Goal: Information Seeking & Learning: Learn about a topic

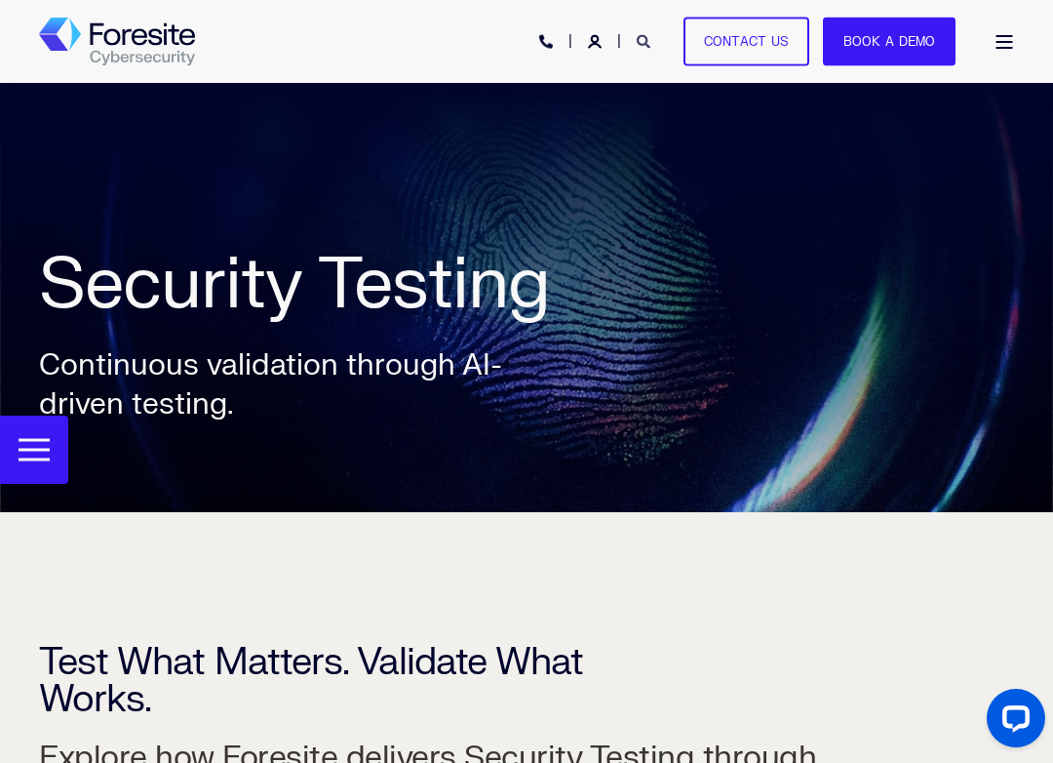
click at [651, 46] on icon "Open Search" at bounding box center [644, 42] width 14 height 14
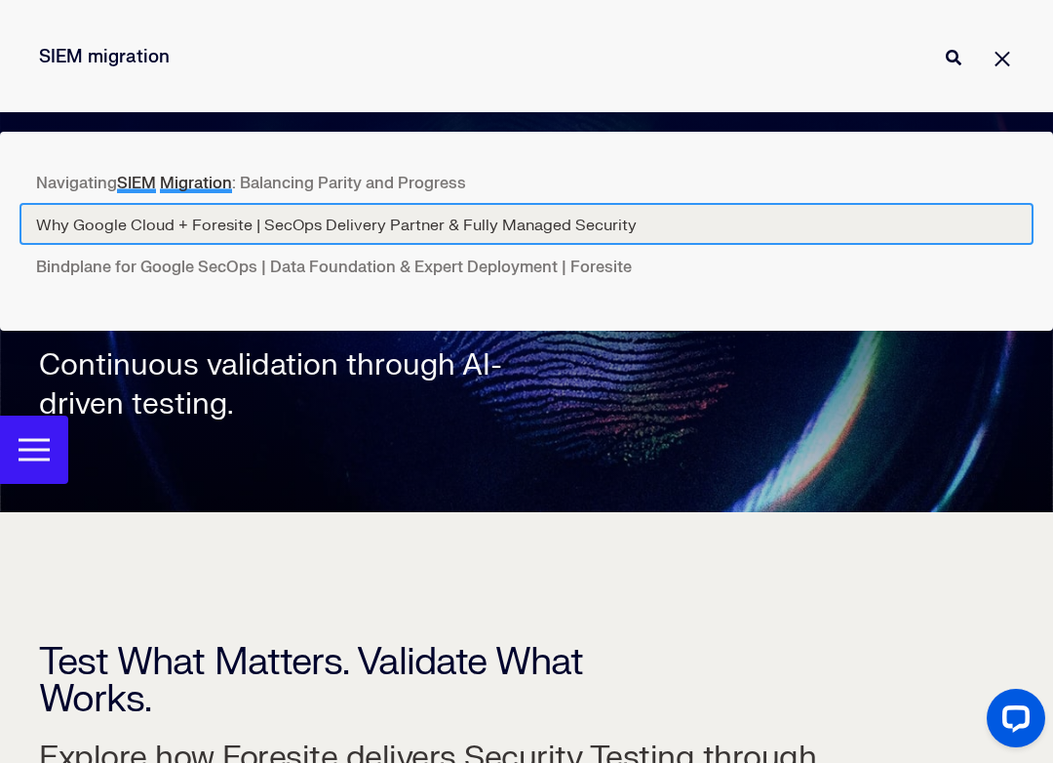
type input "SIEM migration"
click at [314, 227] on link "Why Google Cloud + Foresite | SecOps Delivery Partner & Fully Managed Security" at bounding box center [527, 224] width 1014 height 42
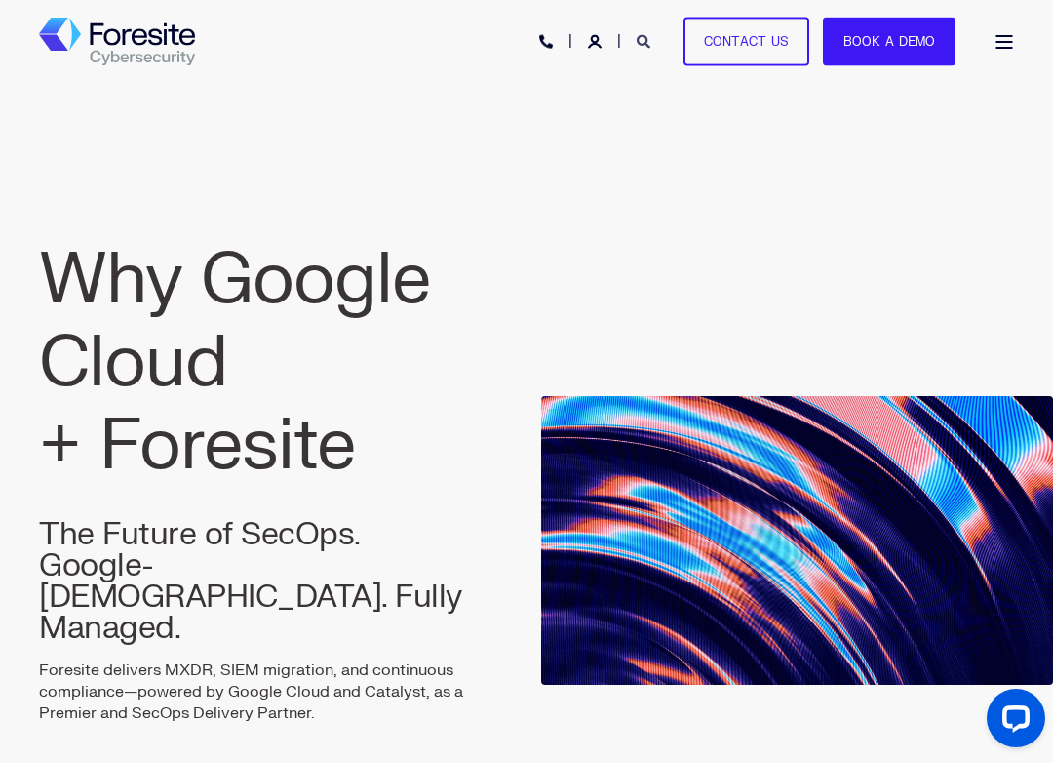
click at [646, 42] on icon "Open Search" at bounding box center [644, 42] width 14 height 14
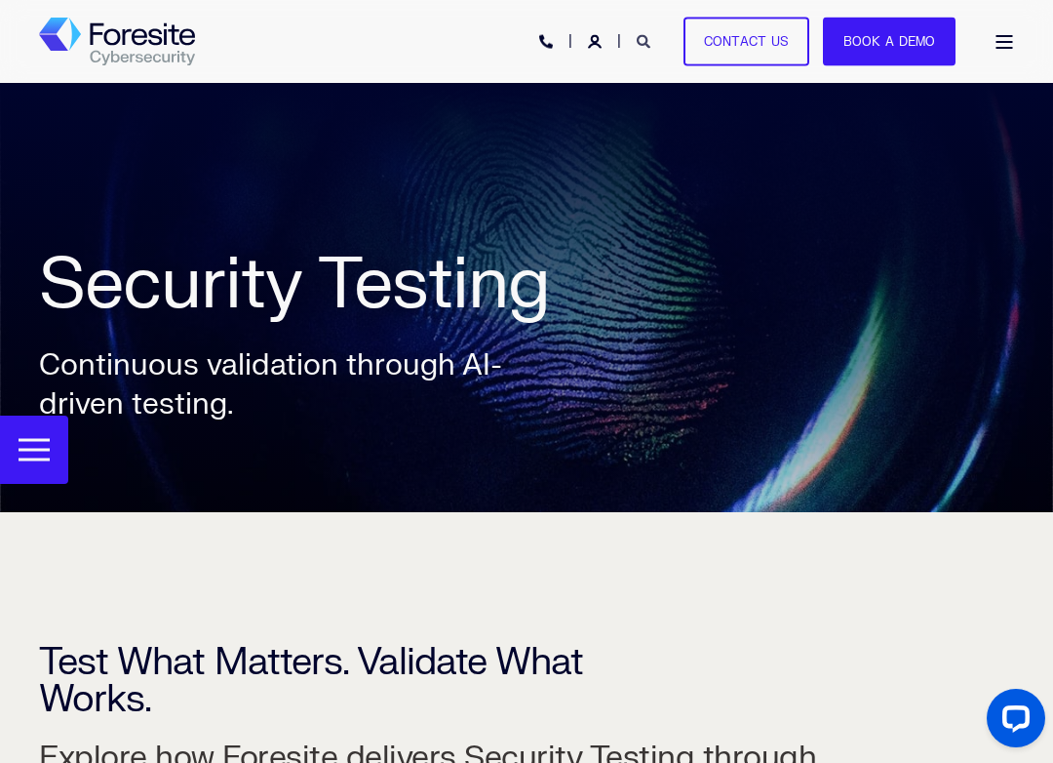
click at [651, 42] on icon "Open Search" at bounding box center [644, 42] width 14 height 14
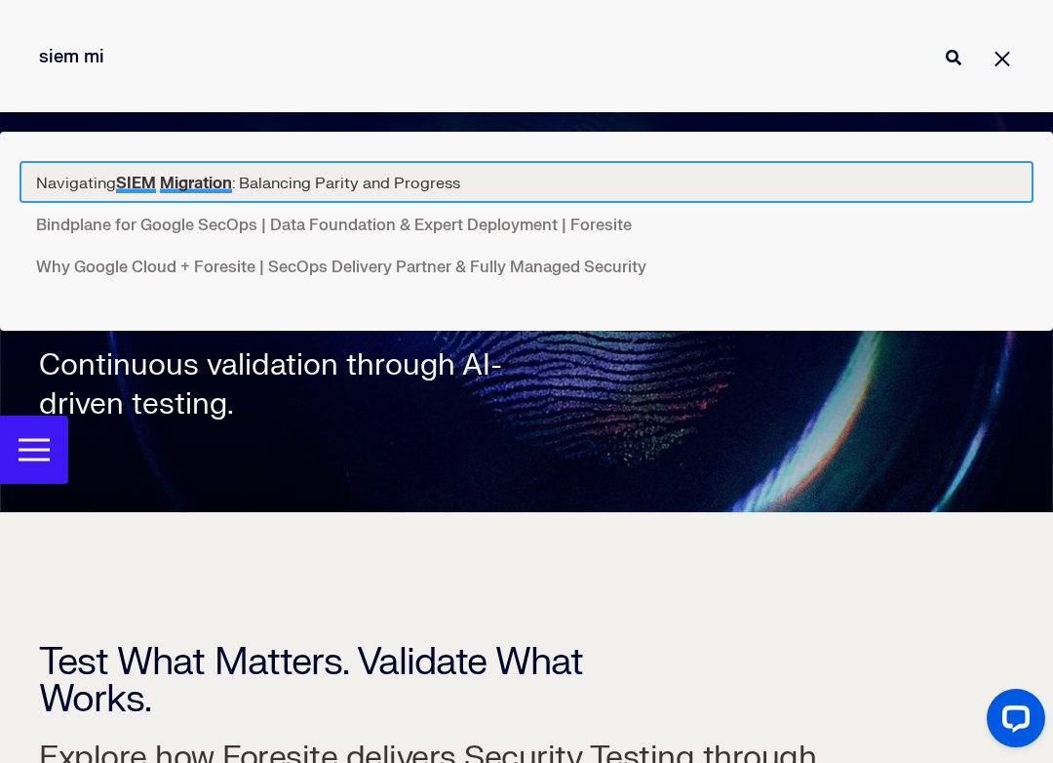
type input "siem mi"
click at [360, 175] on link "Navigating SIEM Migration : Balancing Parity and Progress" at bounding box center [527, 182] width 1014 height 42
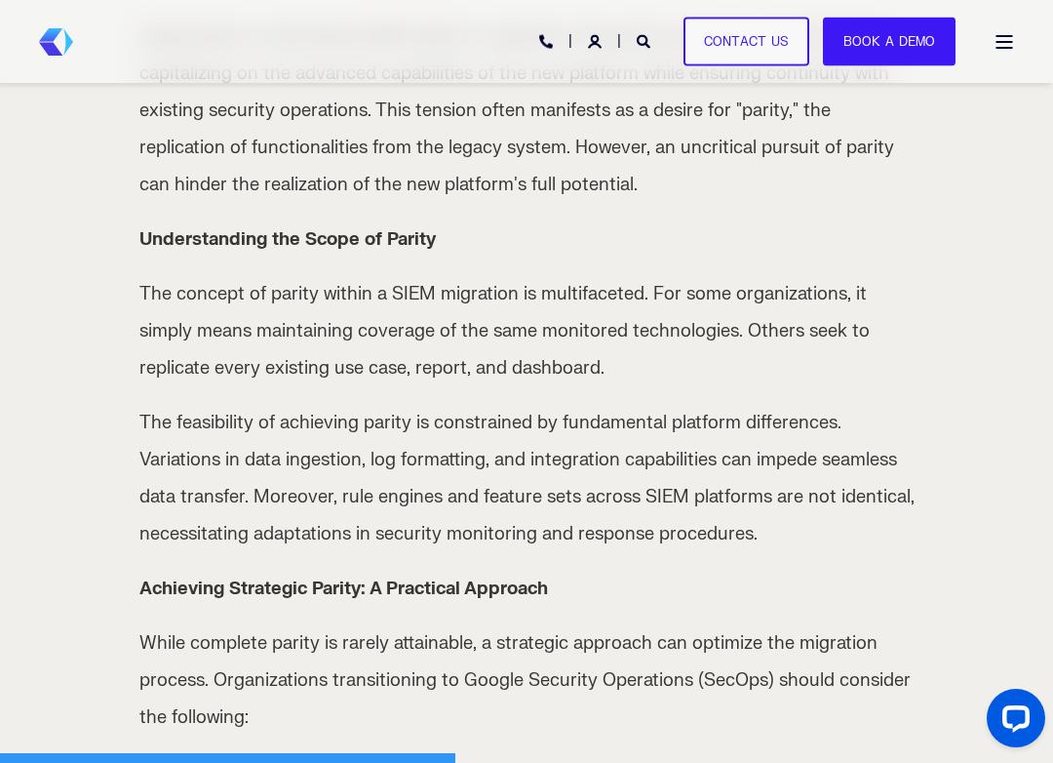
scroll to position [780, 0]
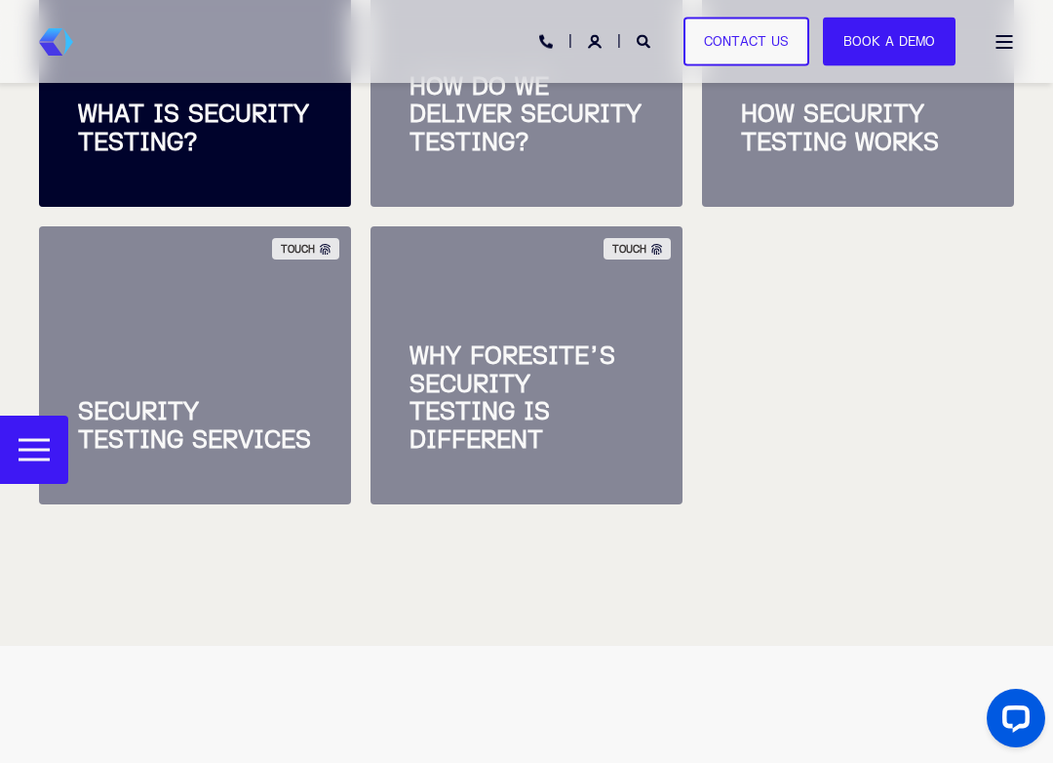
scroll to position [989, 0]
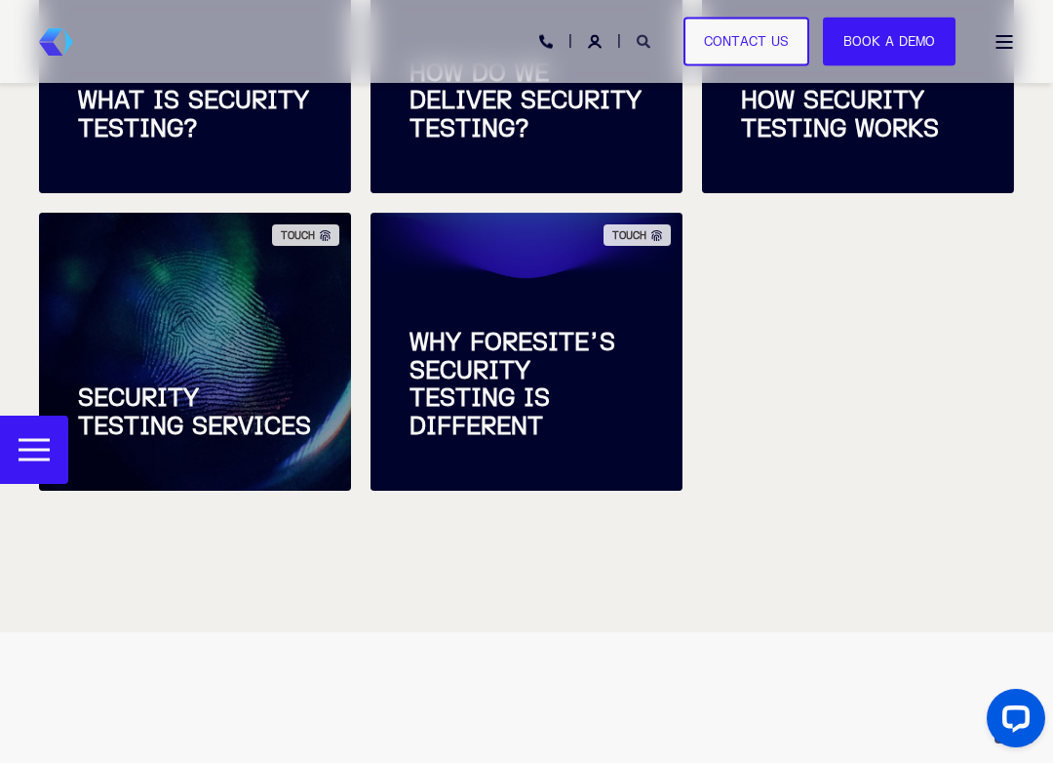
click at [642, 43] on icon "Open Search" at bounding box center [644, 42] width 14 height 14
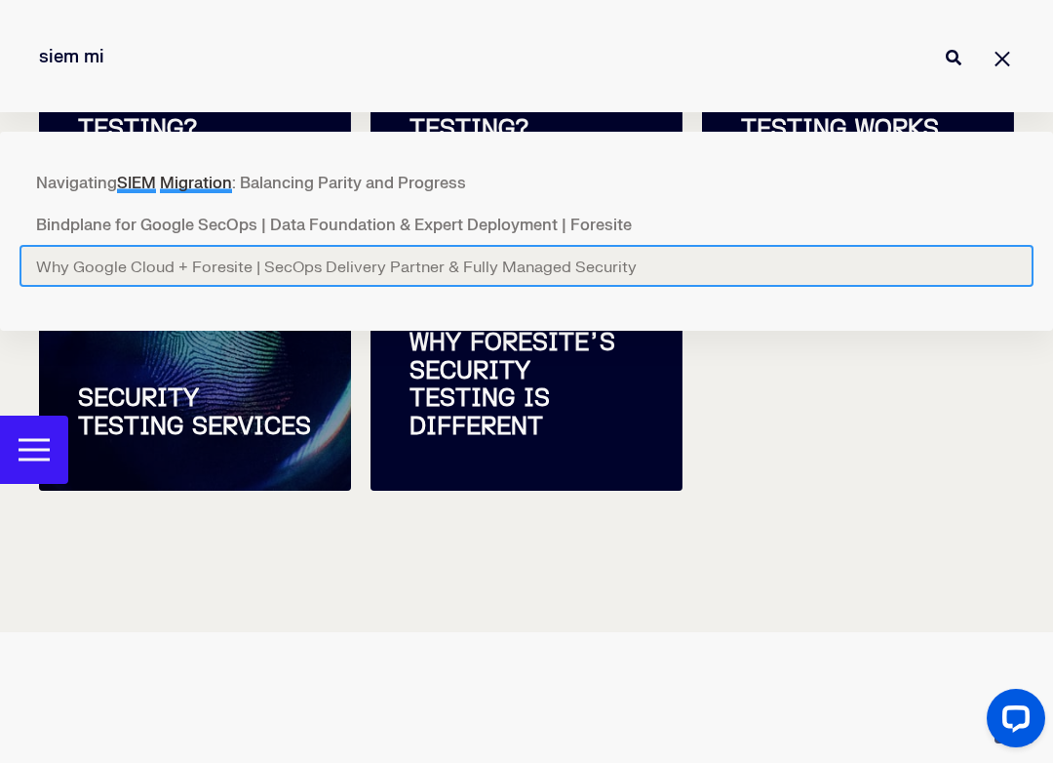
type input "siem mi"
click at [379, 267] on link "Why Google Cloud + Foresite | SecOps Delivery Partner & Fully Managed Security" at bounding box center [527, 266] width 1014 height 42
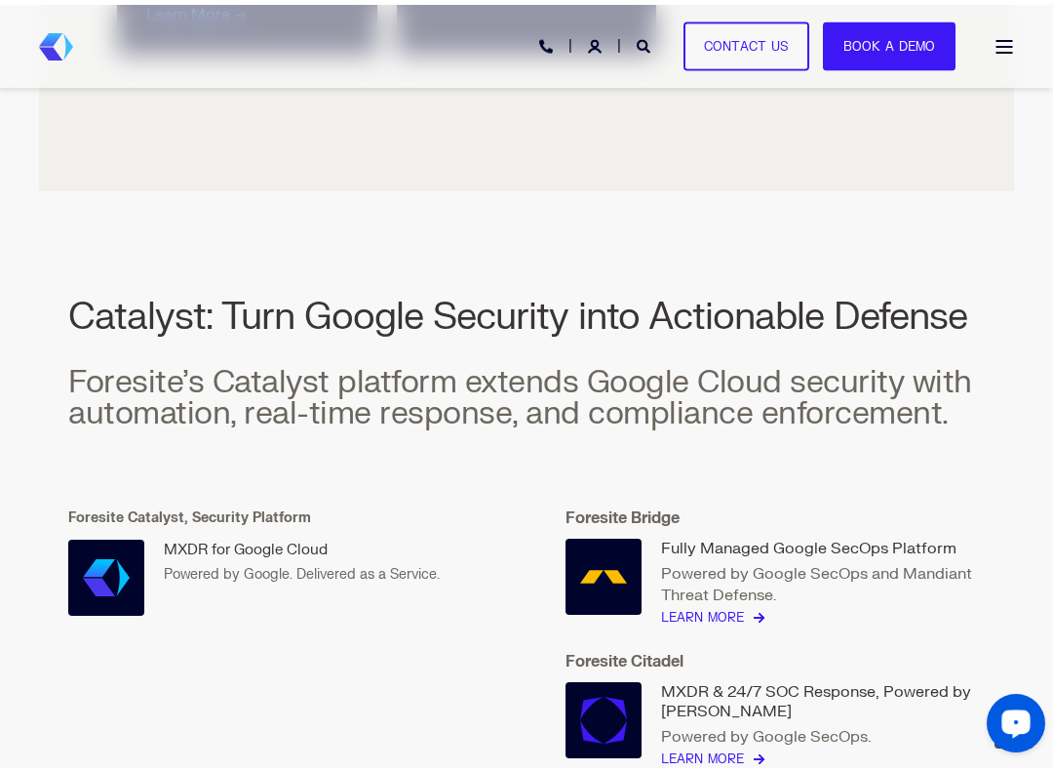
scroll to position [3609, 0]
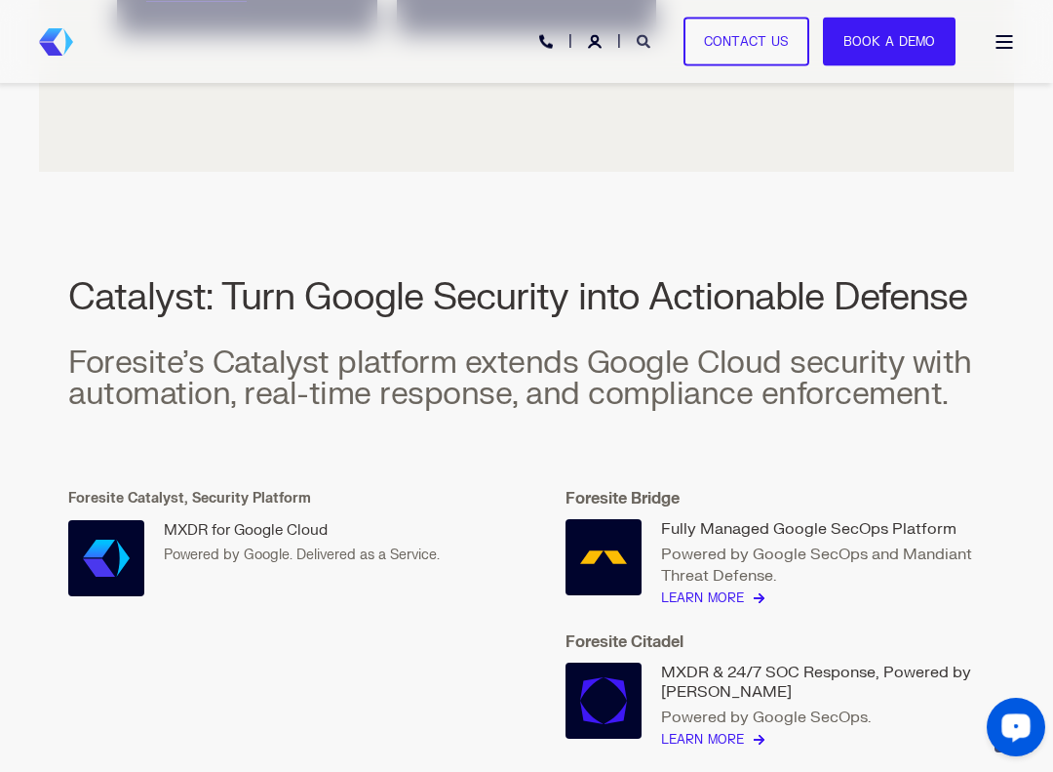
click at [651, 45] on icon "Open Search" at bounding box center [644, 42] width 14 height 14
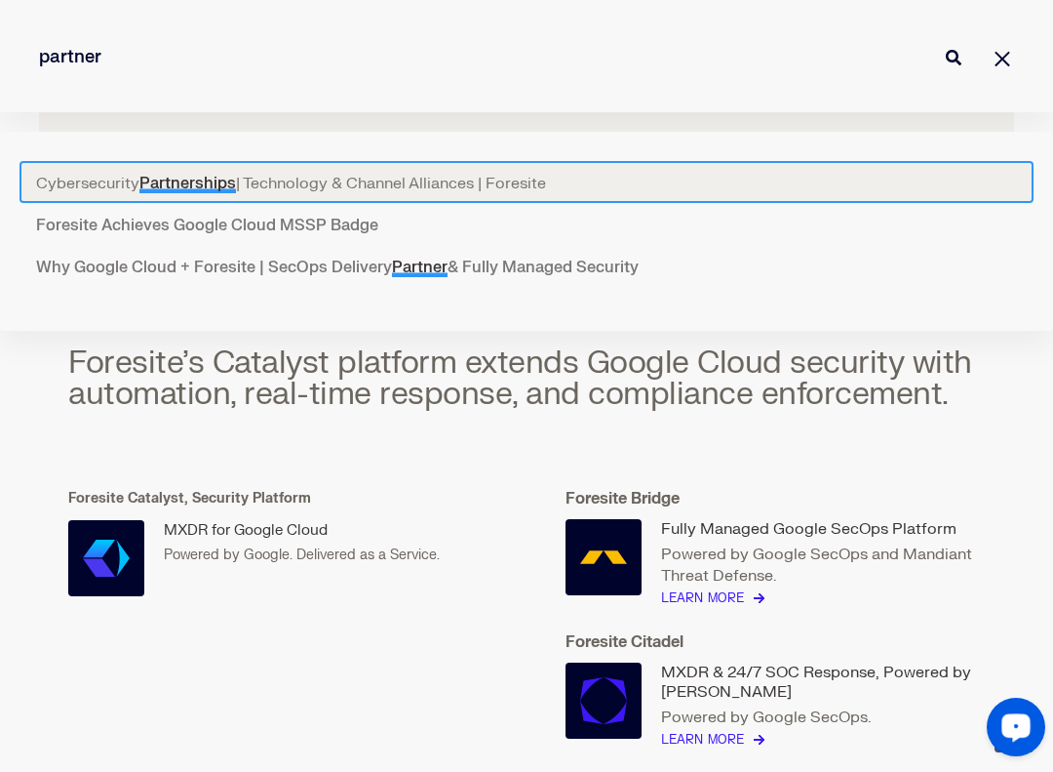
type input "partner"
click at [93, 178] on link "Cybersecurity Partnerships | Technology & Channel Alliances | Foresite" at bounding box center [527, 182] width 1014 height 42
